Goal: Task Accomplishment & Management: Complete application form

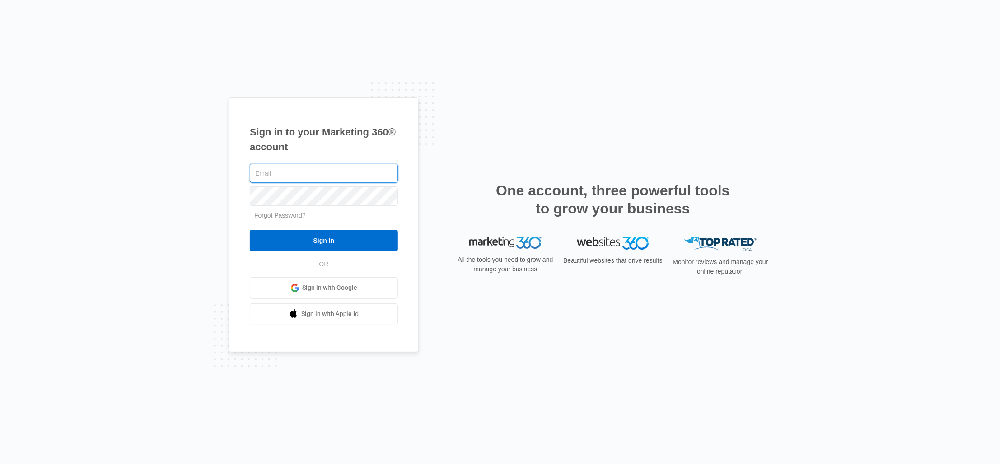
type input "[PERSON_NAME][EMAIL_ADDRESS][DOMAIN_NAME]"
click at [313, 228] on form "[PERSON_NAME][EMAIL_ADDRESS][DOMAIN_NAME] Forgot Password? Sign In" at bounding box center [324, 206] width 148 height 89
click at [313, 229] on form "[PERSON_NAME][EMAIL_ADDRESS][DOMAIN_NAME] Forgot Password? Sign In" at bounding box center [324, 206] width 148 height 89
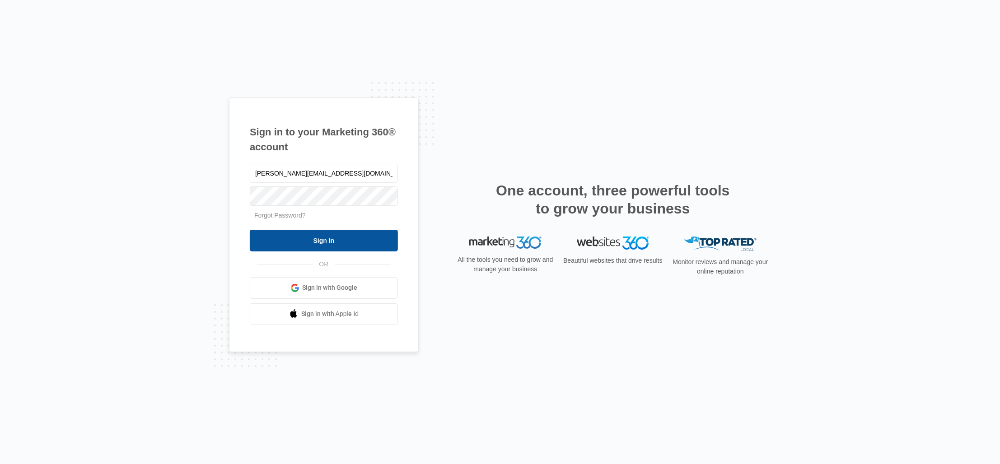
click at [313, 235] on input "Sign In" at bounding box center [324, 241] width 148 height 22
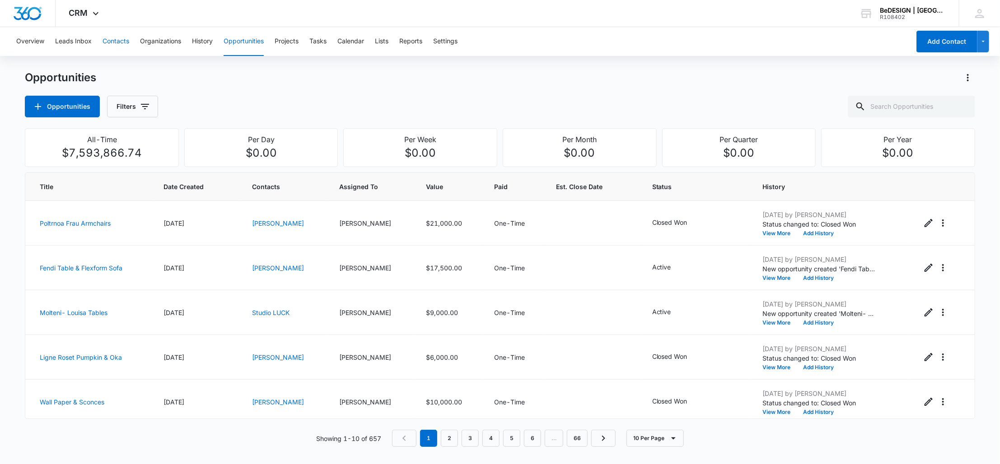
click at [117, 32] on button "Contacts" at bounding box center [116, 41] width 27 height 29
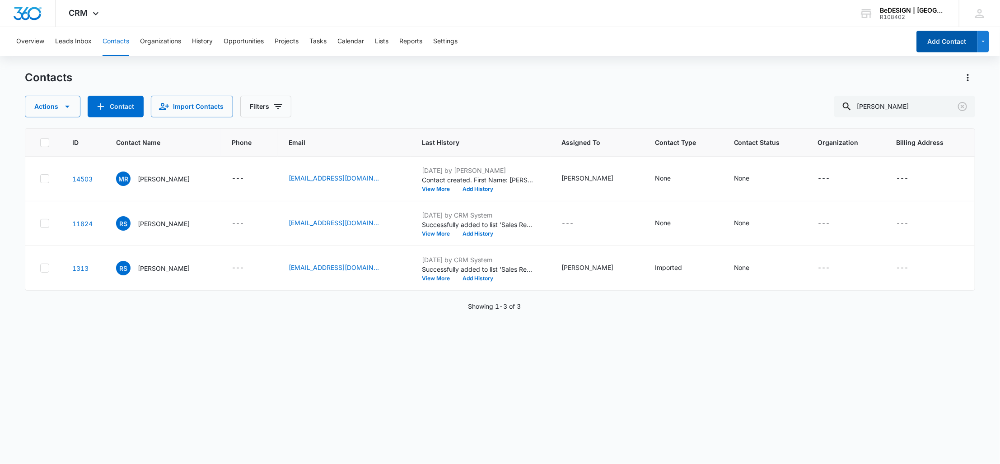
click at [957, 41] on button "Add Contact" at bounding box center [947, 42] width 61 height 22
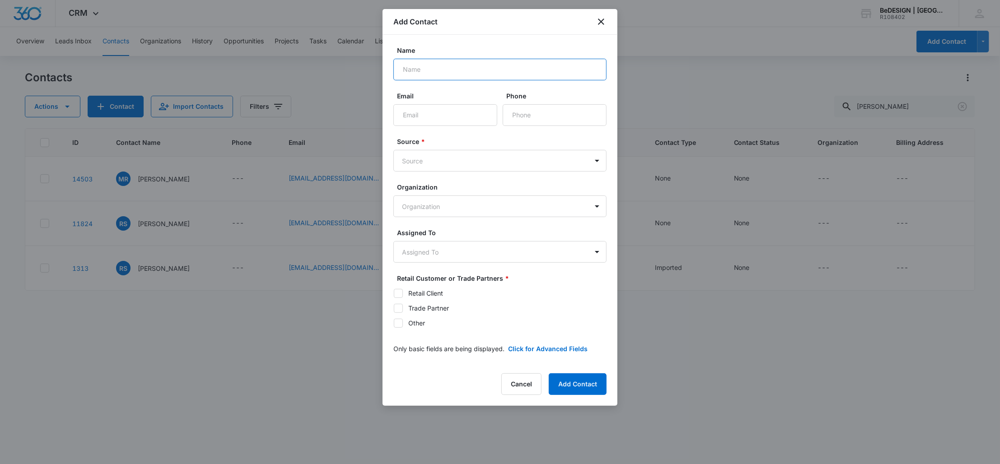
click at [421, 62] on input "Name" at bounding box center [499, 70] width 213 height 22
paste input "Grazyna Kalinowski"
type input "Grazyna Kalinowski"
click at [476, 115] on input "Email" at bounding box center [445, 115] width 104 height 22
paste input "<gkalinowski22@gmail.com>"
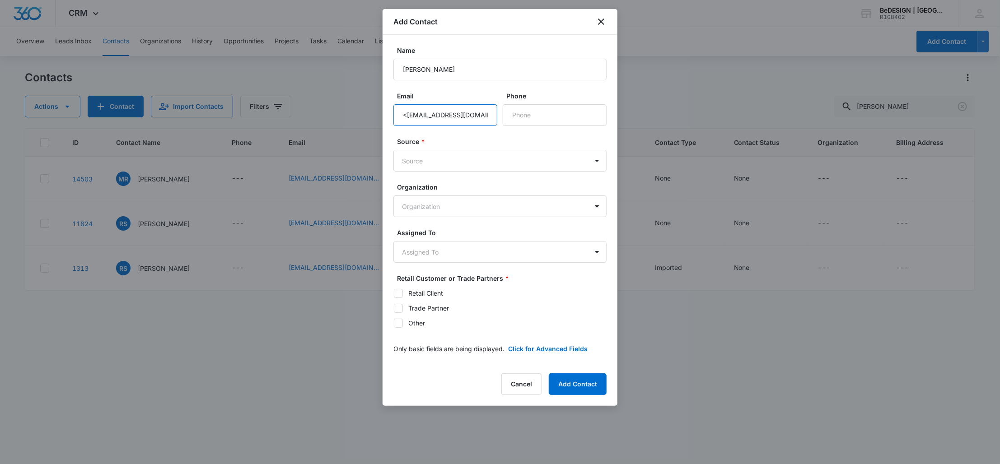
click at [408, 112] on input "<gkalinowski22@gmail.com" at bounding box center [445, 115] width 104 height 22
type input "gkalinowski22@gmail.com"
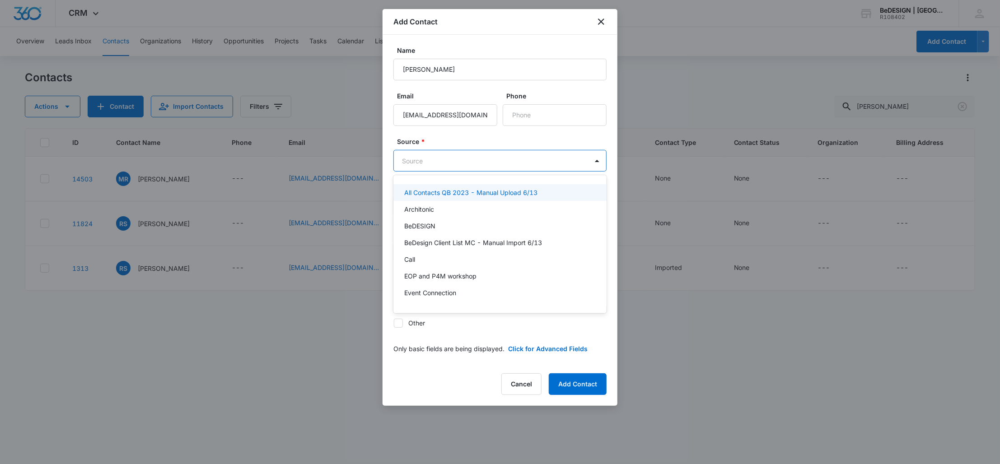
click at [439, 159] on body "CRM Apps Reputation Websites Forms CRM Email Social Payments POS Content Ads In…" at bounding box center [500, 232] width 1000 height 464
type input "wa"
click at [443, 188] on div "Walk-in" at bounding box center [499, 192] width 190 height 9
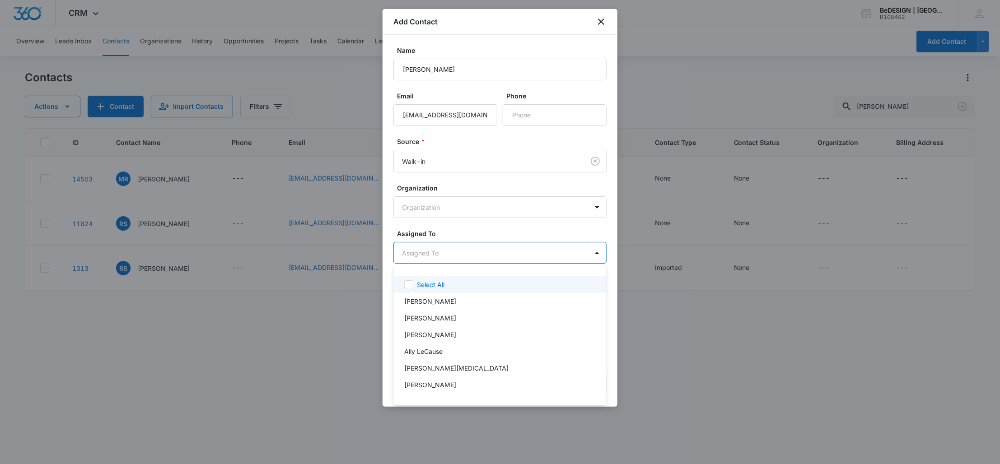
click at [453, 262] on body "CRM Apps Reputation Websites Forms CRM Email Social Payments POS Content Ads In…" at bounding box center [500, 232] width 1000 height 464
click at [429, 309] on div "Lydia Meeks" at bounding box center [499, 301] width 213 height 17
click at [455, 226] on div at bounding box center [500, 232] width 1000 height 464
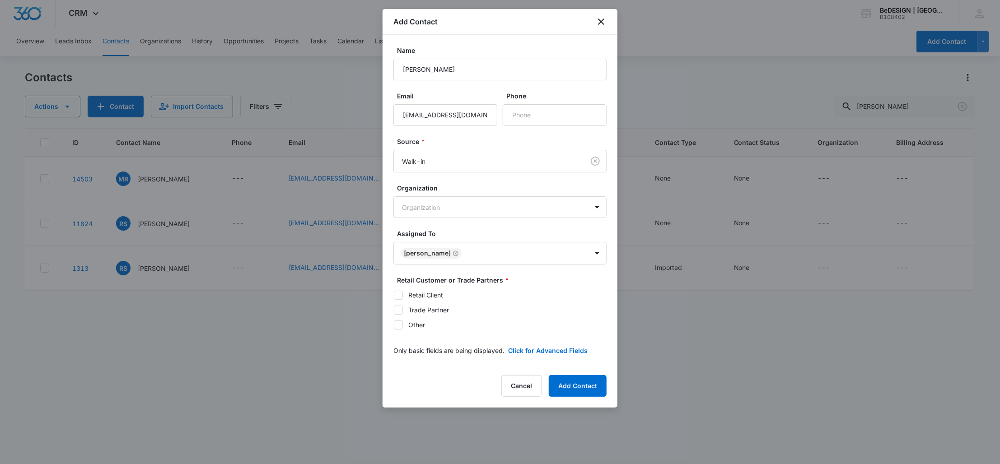
click at [396, 299] on icon at bounding box center [398, 295] width 8 height 8
click at [394, 295] on input "Retail Client" at bounding box center [393, 295] width 0 height 0
checkbox input "true"
click at [569, 380] on button "Add Contact" at bounding box center [578, 386] width 58 height 22
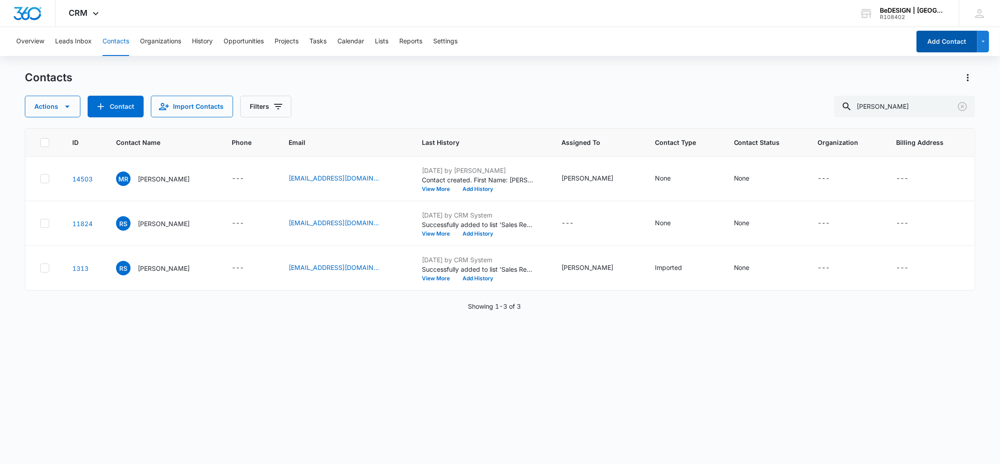
click at [934, 35] on button "Add Contact" at bounding box center [947, 42] width 61 height 22
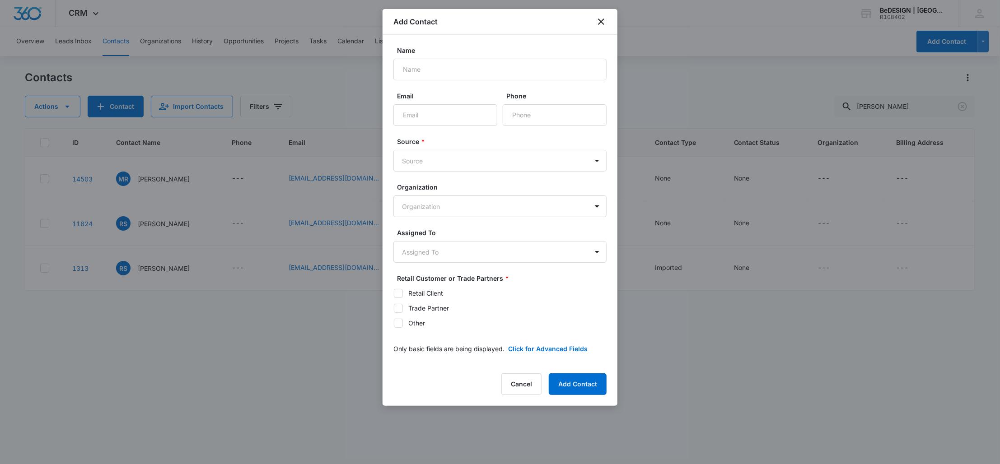
click at [456, 48] on label "Name" at bounding box center [503, 50] width 213 height 9
click at [456, 59] on input "Name" at bounding box center [499, 70] width 213 height 22
click at [451, 79] on input "Name" at bounding box center [499, 70] width 213 height 22
type input "Phillip Loote"
type input "ploote22@hotmail.com"
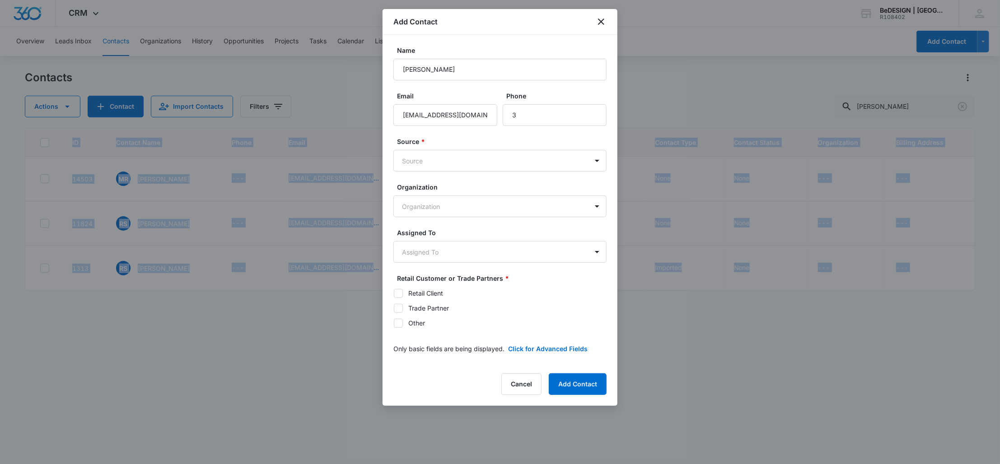
drag, startPoint x: 1, startPoint y: 224, endPoint x: -3, endPoint y: 227, distance: 5.2
click at [0, 227] on html "CRM Apps Reputation Websites Forms CRM Email Social Payments POS Content Ads In…" at bounding box center [500, 232] width 1000 height 464
click at [529, 106] on input "Phone" at bounding box center [555, 115] width 104 height 22
paste input "31"
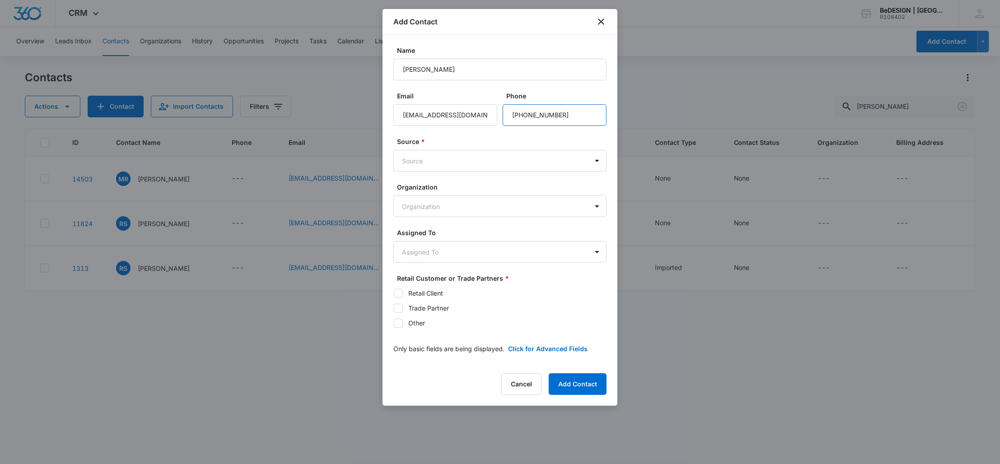
type input "(310) 307-6235"
type input "w"
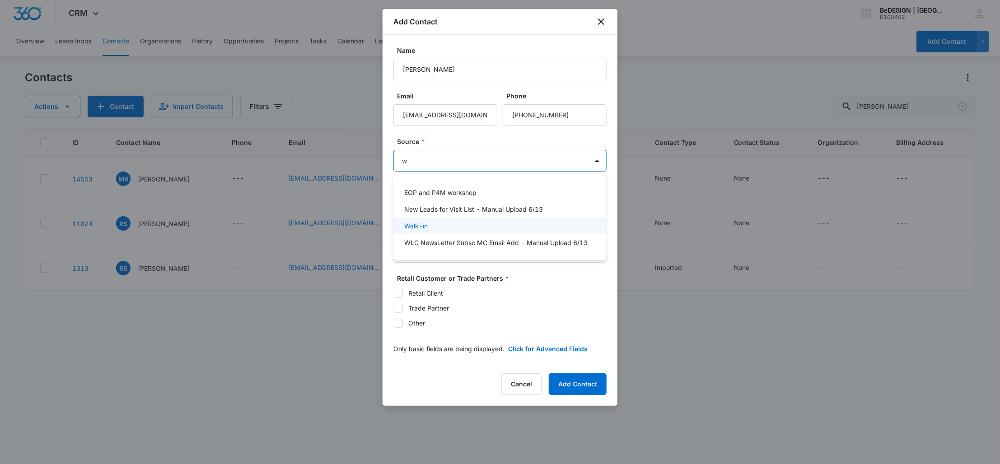
click at [446, 232] on div "Walk-in" at bounding box center [499, 226] width 213 height 17
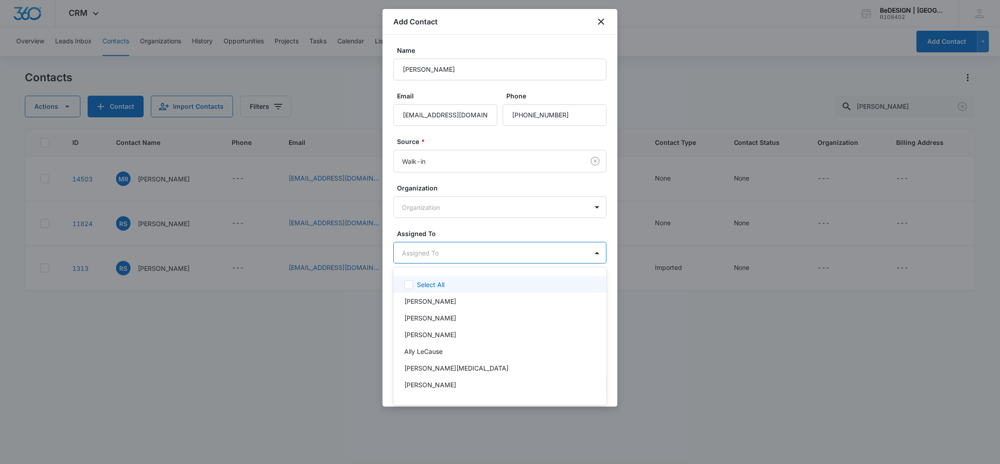
click at [439, 257] on body "CRM Apps Reputation Websites Forms CRM Email Social Payments POS Content Ads In…" at bounding box center [500, 232] width 1000 height 464
click at [437, 296] on div "Lydia Meeks" at bounding box center [499, 301] width 213 height 17
click at [495, 234] on div at bounding box center [500, 232] width 1000 height 464
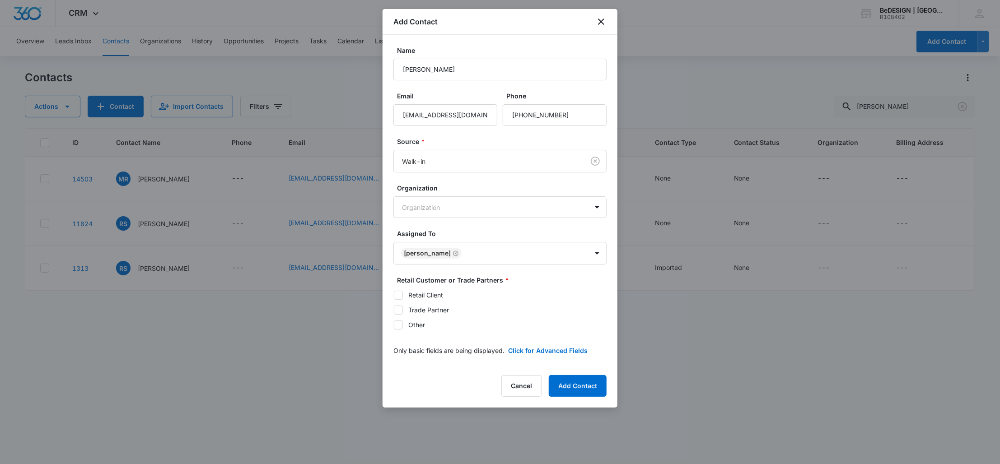
click at [407, 295] on label "Retail Client" at bounding box center [499, 294] width 213 height 9
click at [394, 295] on input "Retail Client" at bounding box center [393, 295] width 0 height 0
checkbox input "true"
click at [590, 394] on button "Add Contact" at bounding box center [578, 386] width 58 height 22
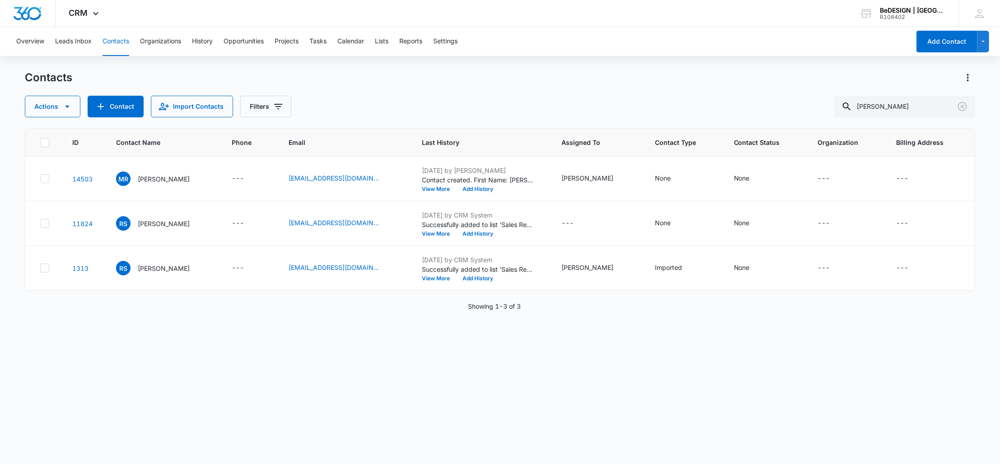
click at [393, 71] on div "Contacts" at bounding box center [500, 77] width 950 height 14
click at [966, 106] on icon "Clear" at bounding box center [962, 106] width 11 height 11
